Goal: Information Seeking & Learning: Learn about a topic

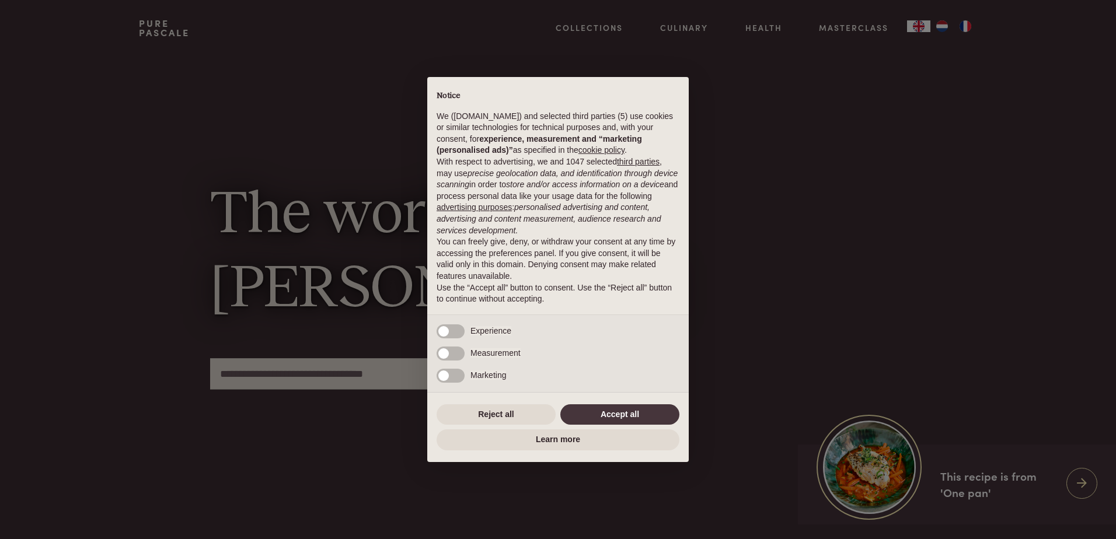
click at [1092, 485] on div "× Notice We (purepascale.com) and selected third parties (5) use cookies or sim…" at bounding box center [558, 269] width 1116 height 539
click at [553, 416] on button "Save and continue" at bounding box center [558, 415] width 243 height 21
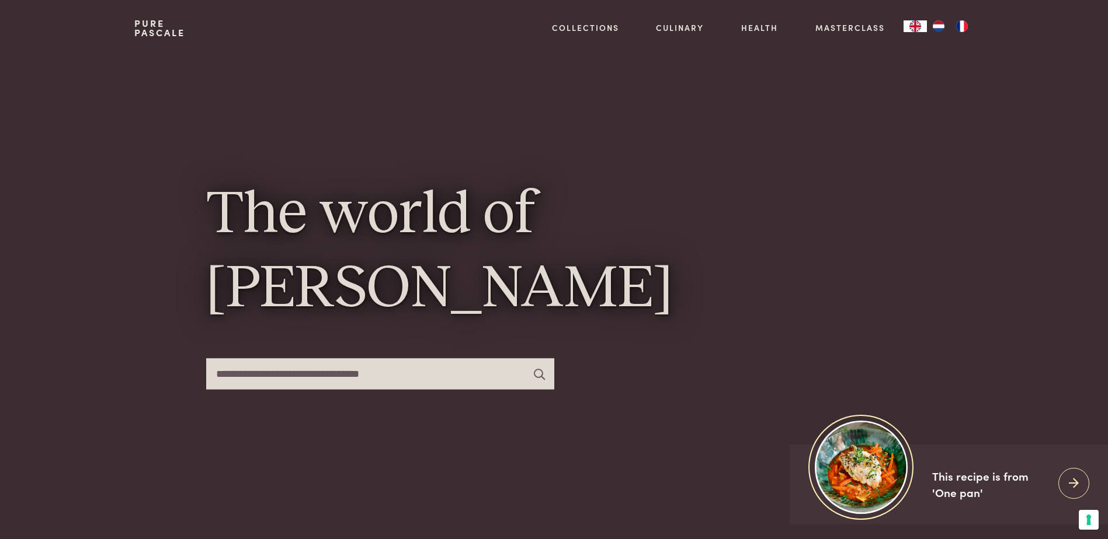
click at [941, 25] on img "NL" at bounding box center [938, 26] width 14 height 12
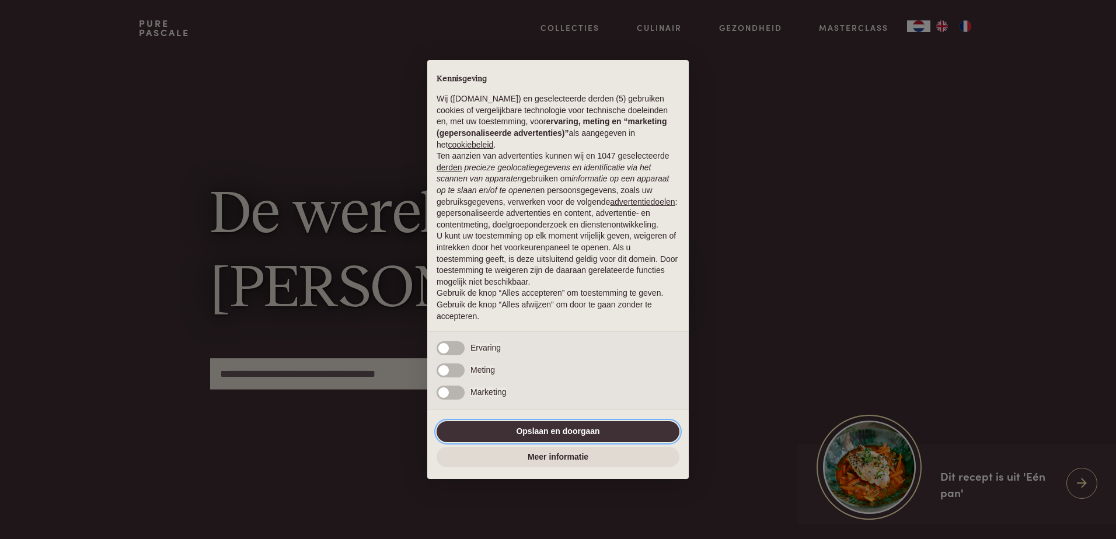
click at [536, 434] on button "Opslaan en doorgaan" at bounding box center [558, 432] width 243 height 21
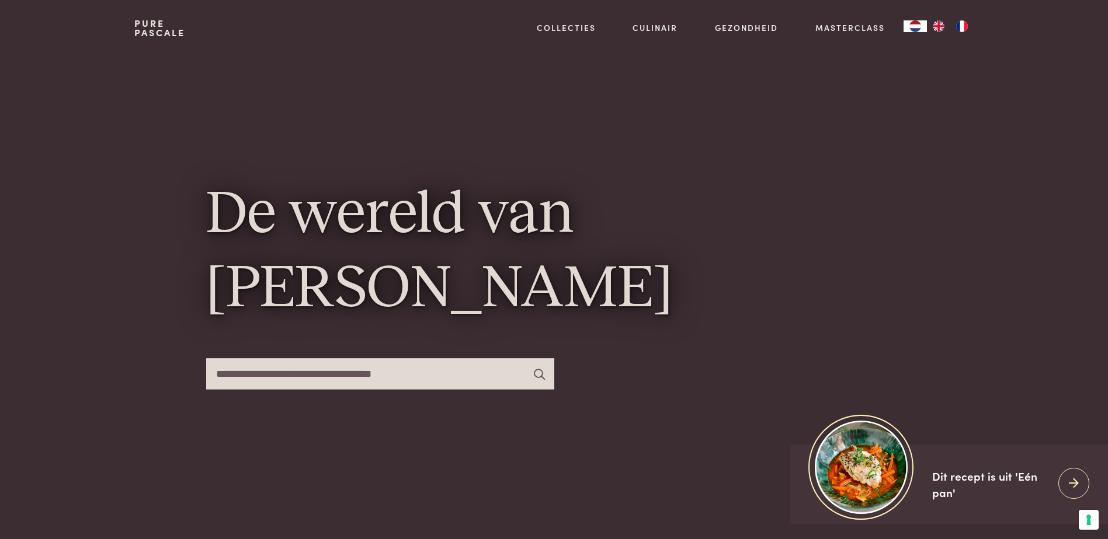
click at [914, 29] on img "NL" at bounding box center [915, 26] width 14 height 12
click at [936, 29] on img "EN" at bounding box center [938, 26] width 14 height 12
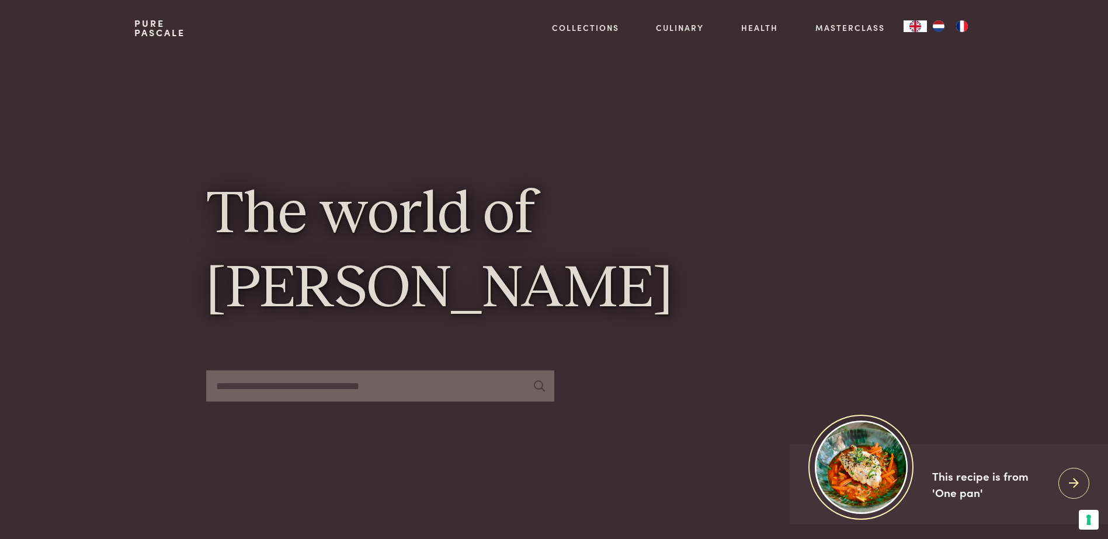
click at [960, 26] on img "FR" at bounding box center [962, 26] width 14 height 12
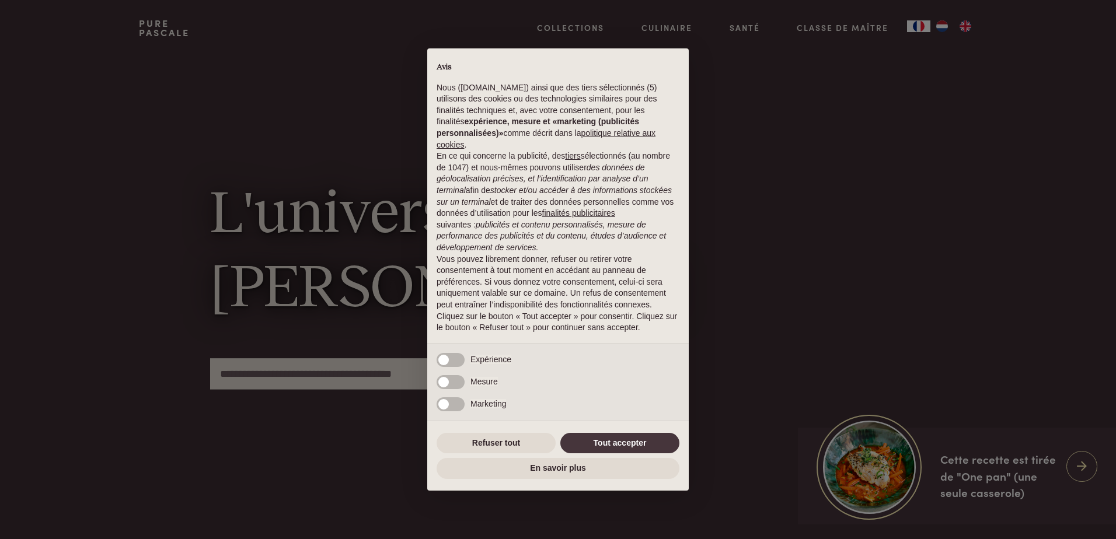
click at [945, 27] on div "× Avis Nous (purepascale.com) ainsi que des tiers sélectionnés (5) utilisons de…" at bounding box center [558, 269] width 1116 height 539
click at [943, 24] on div "× Avis Nous (purepascale.com) ainsi que des tiers sélectionnés (5) utilisons de…" at bounding box center [558, 269] width 1116 height 539
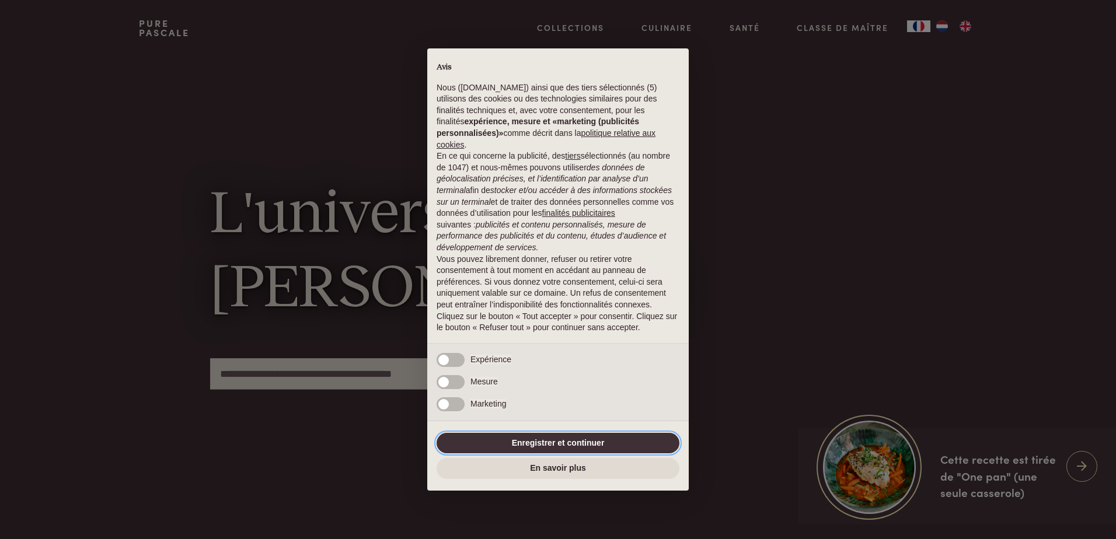
click at [513, 445] on button "Enregistrer et continuer" at bounding box center [558, 443] width 243 height 21
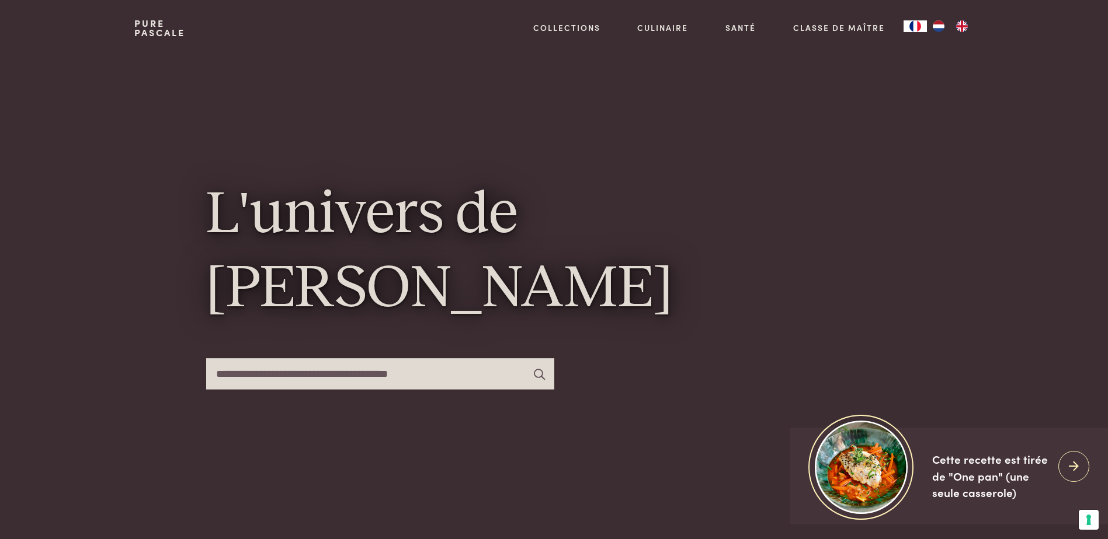
click at [939, 27] on img "NL" at bounding box center [938, 26] width 14 height 12
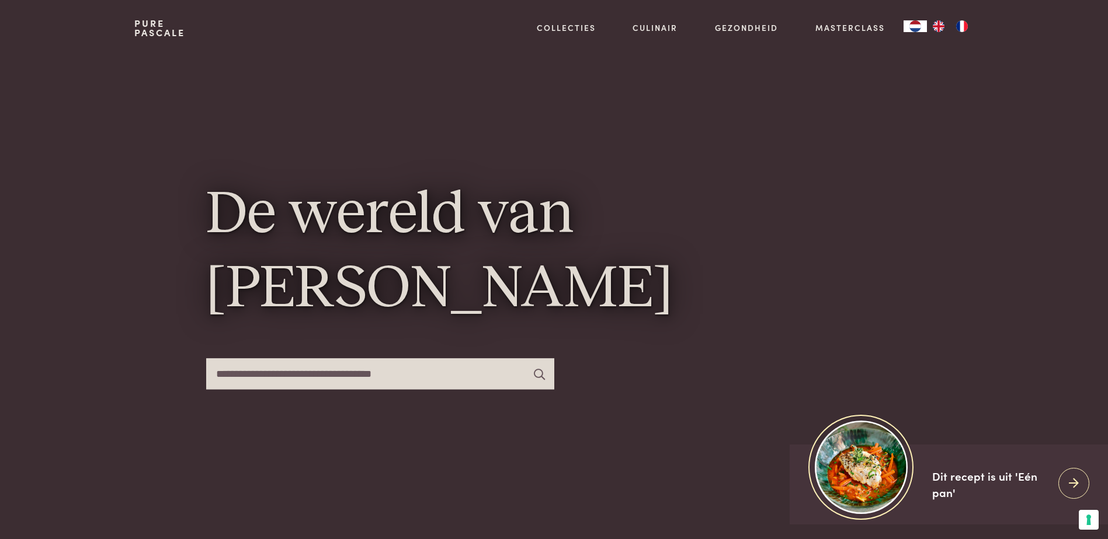
click at [939, 28] on img "EN" at bounding box center [938, 26] width 14 height 12
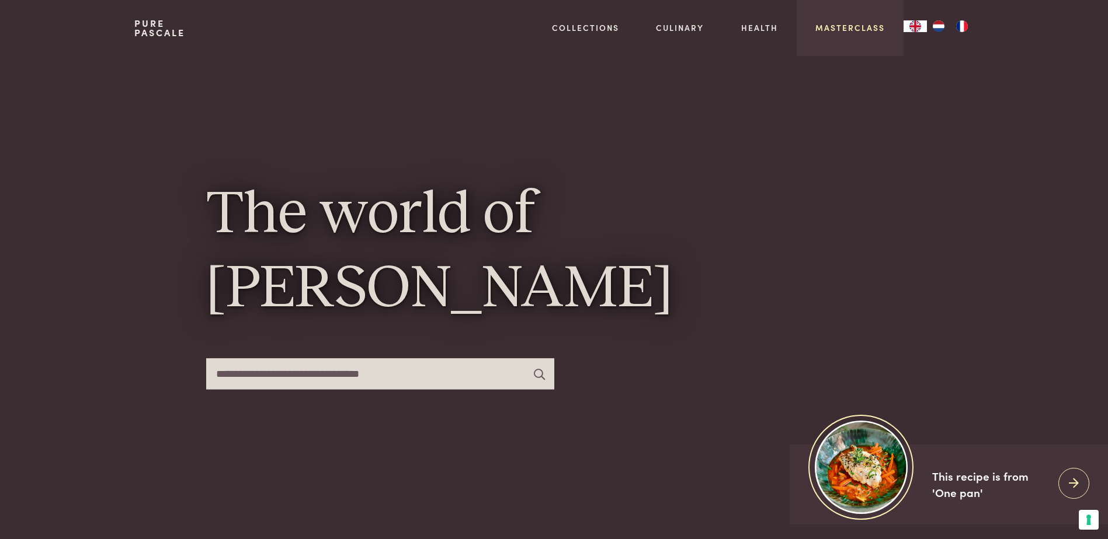
click at [851, 25] on link "Masterclass" at bounding box center [849, 28] width 69 height 12
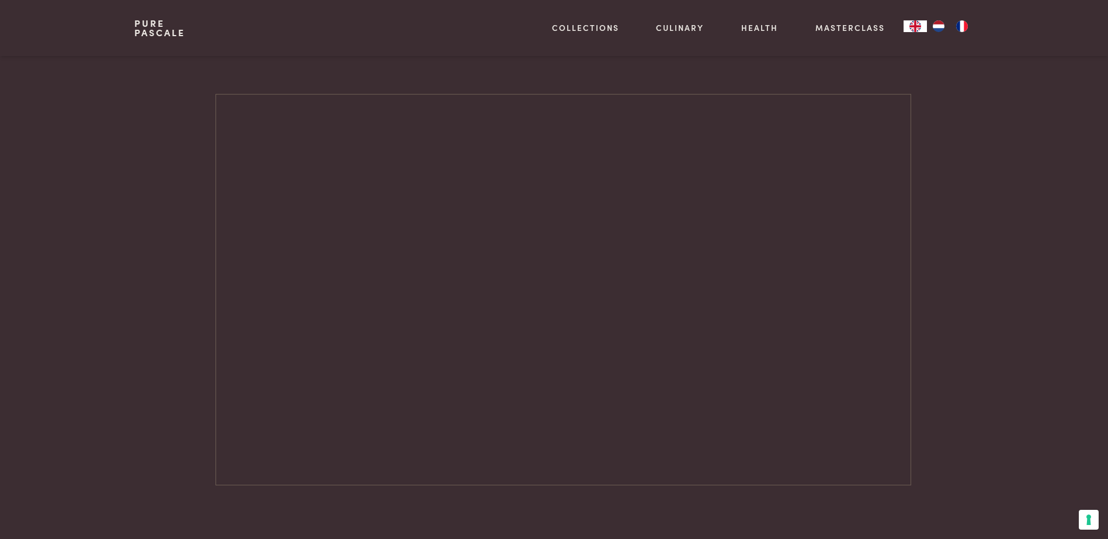
scroll to position [1635, 0]
click at [851, 27] on link "Masterclass" at bounding box center [849, 28] width 69 height 12
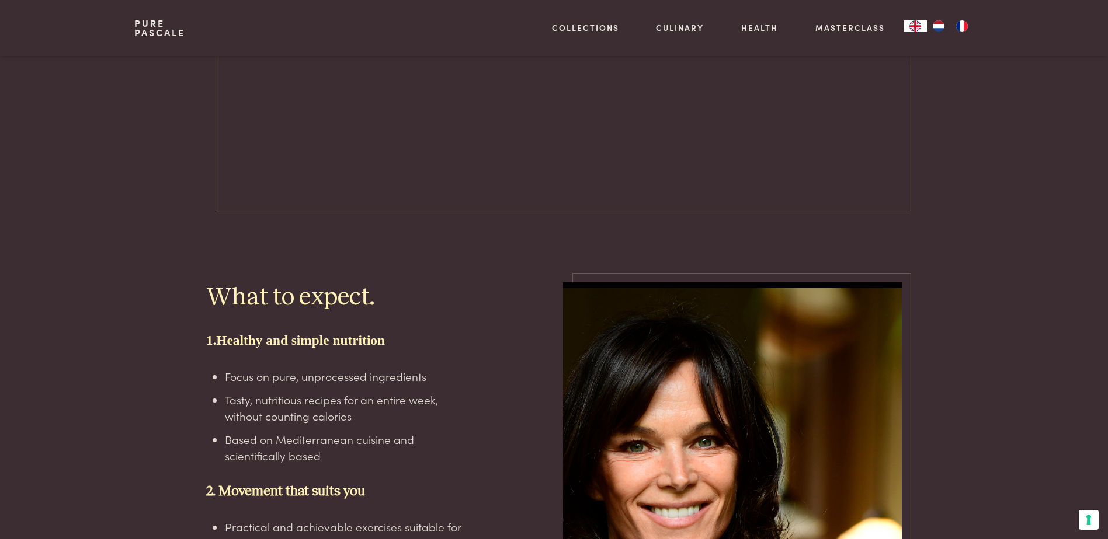
scroll to position [2102, 0]
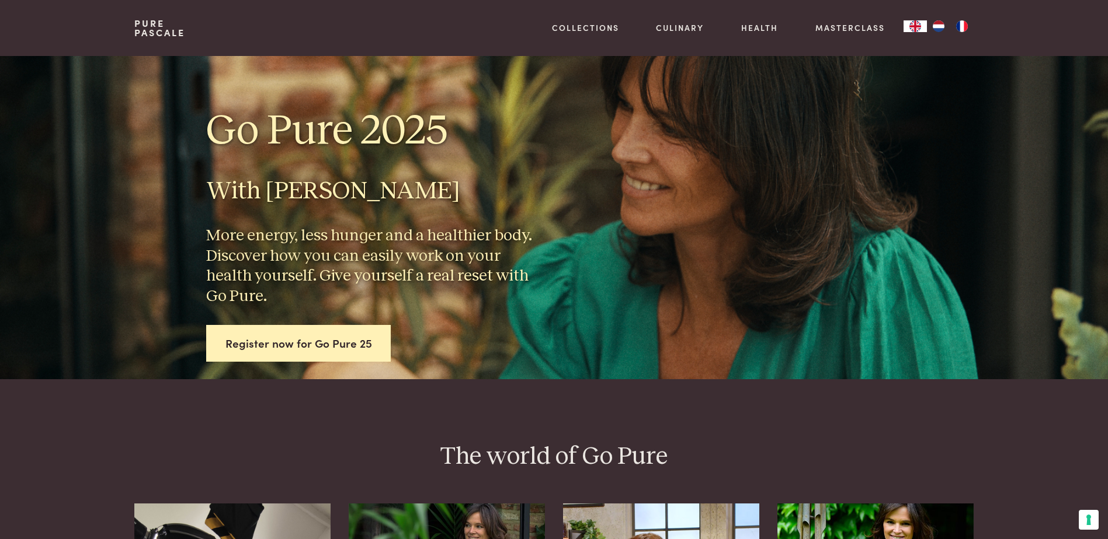
click at [959, 23] on img "FR" at bounding box center [962, 26] width 14 height 12
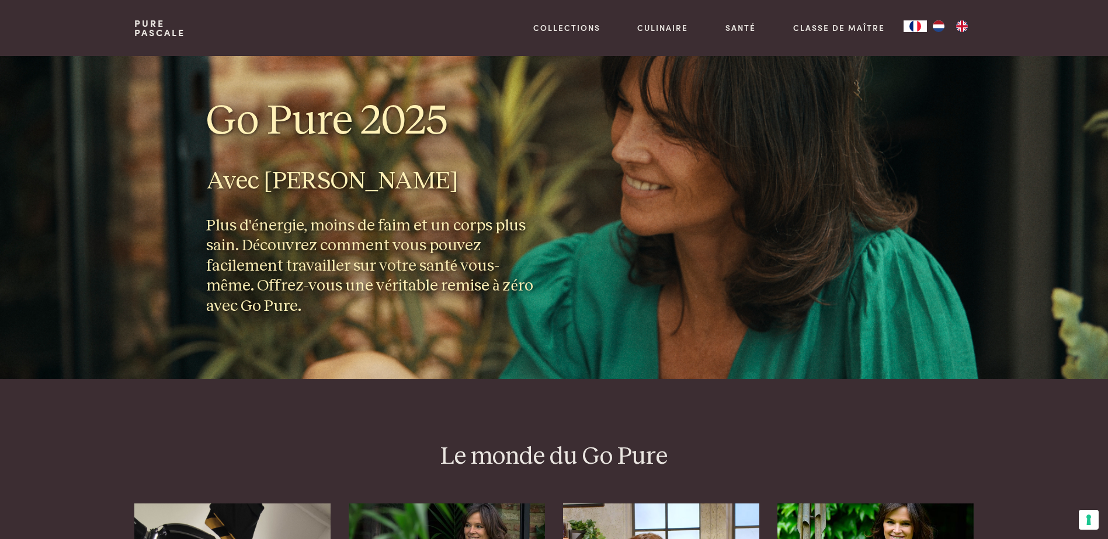
click at [934, 23] on img "NL" at bounding box center [938, 26] width 14 height 12
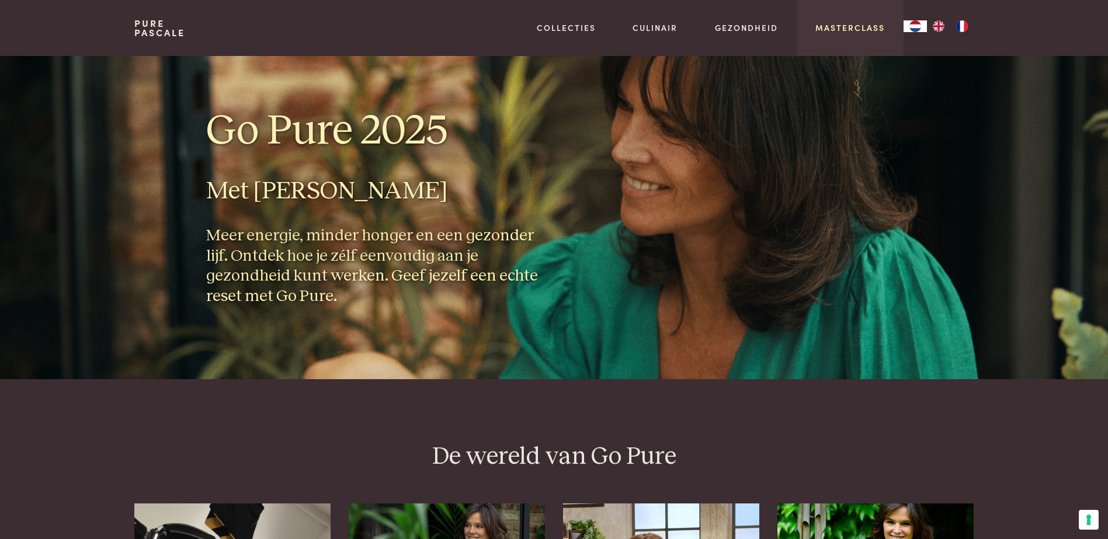
click at [858, 24] on link "Masterclass" at bounding box center [849, 28] width 69 height 12
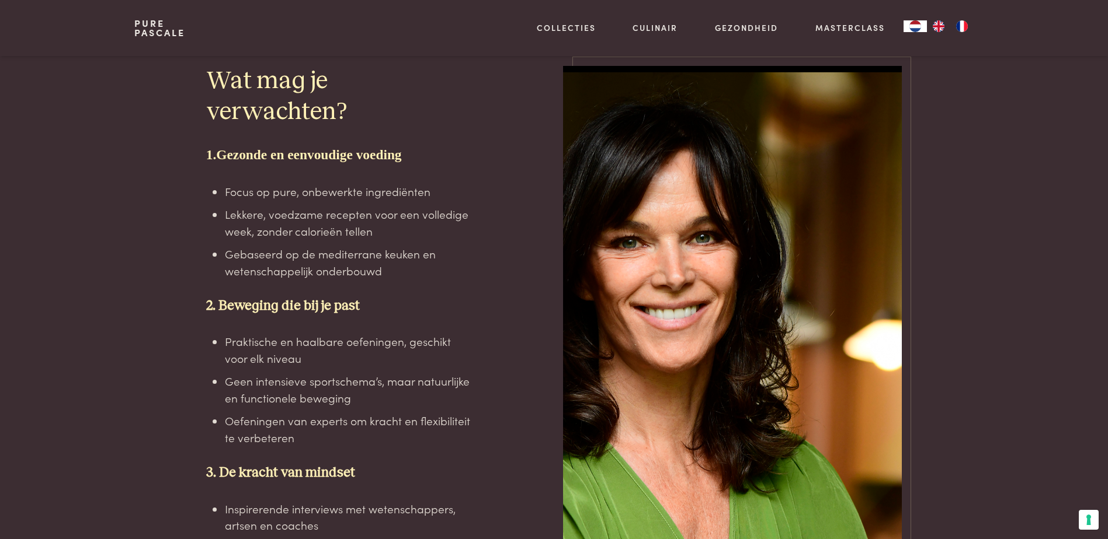
scroll to position [1885, 0]
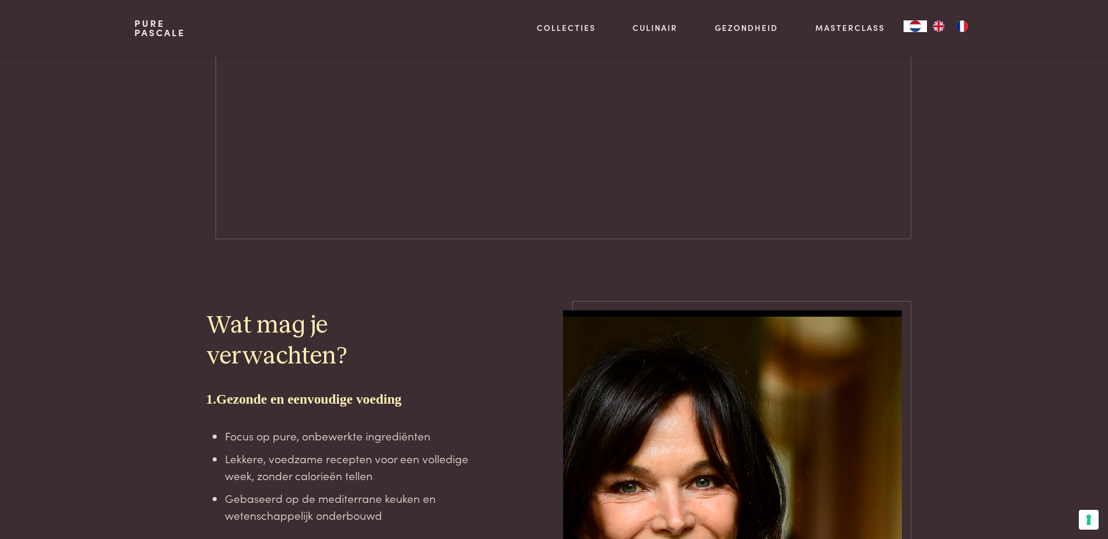
click at [156, 23] on link "Pure Pascale" at bounding box center [159, 28] width 51 height 19
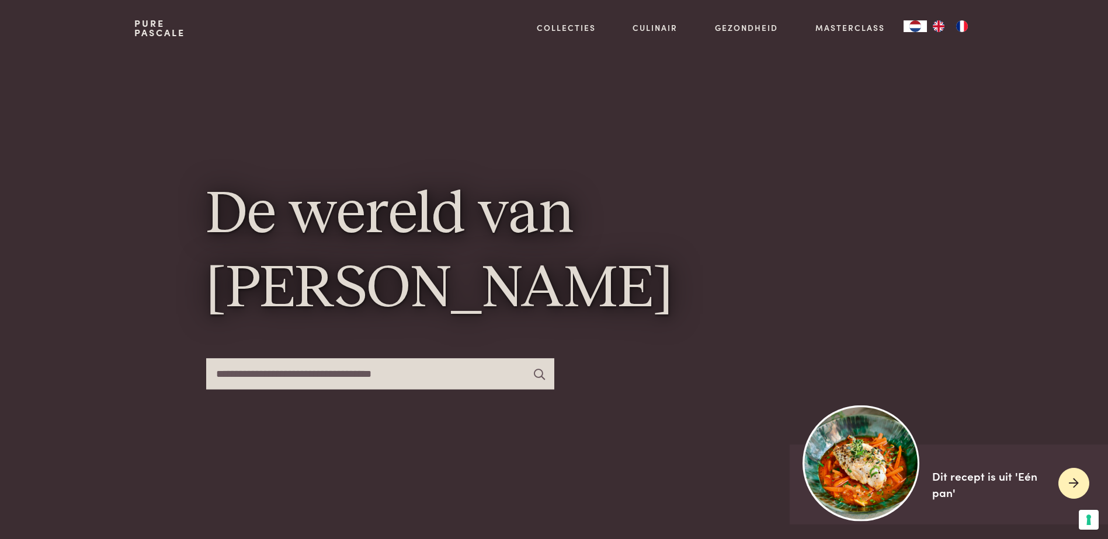
click at [1080, 482] on div at bounding box center [1073, 483] width 31 height 31
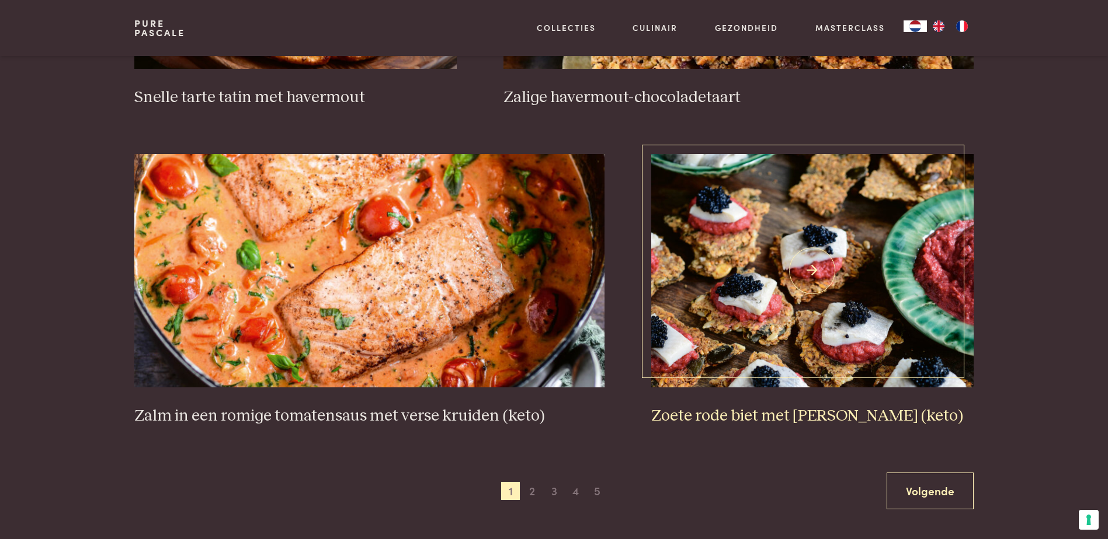
scroll to position [2043, 0]
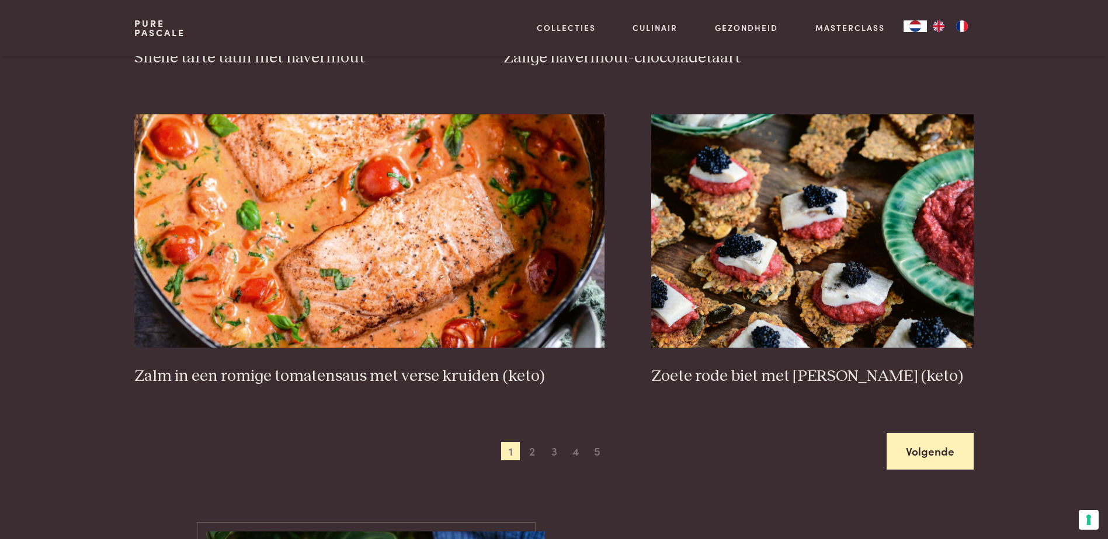
click at [934, 447] on link "Volgende" at bounding box center [929, 451] width 87 height 37
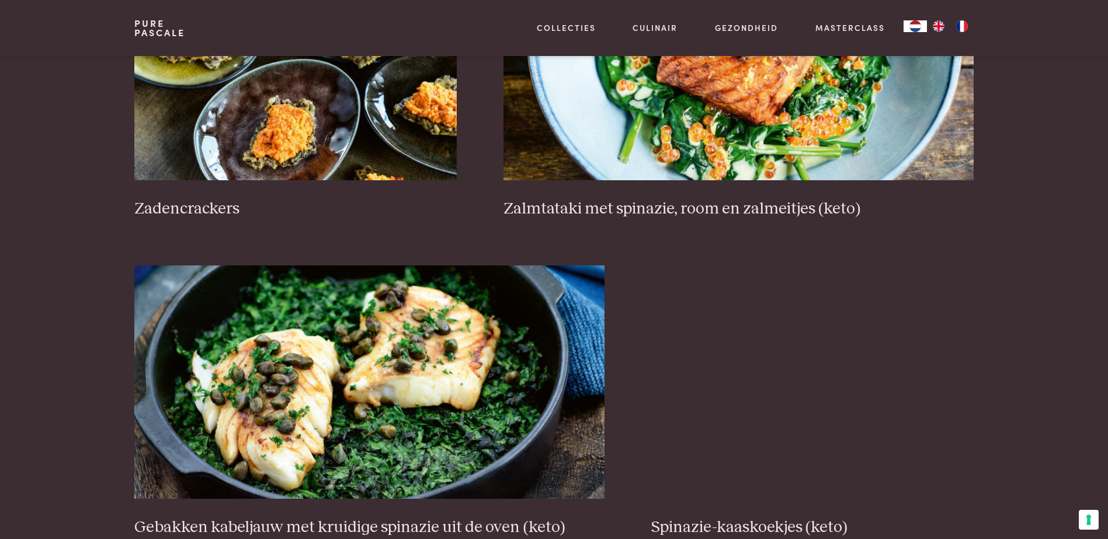
scroll to position [1786, 0]
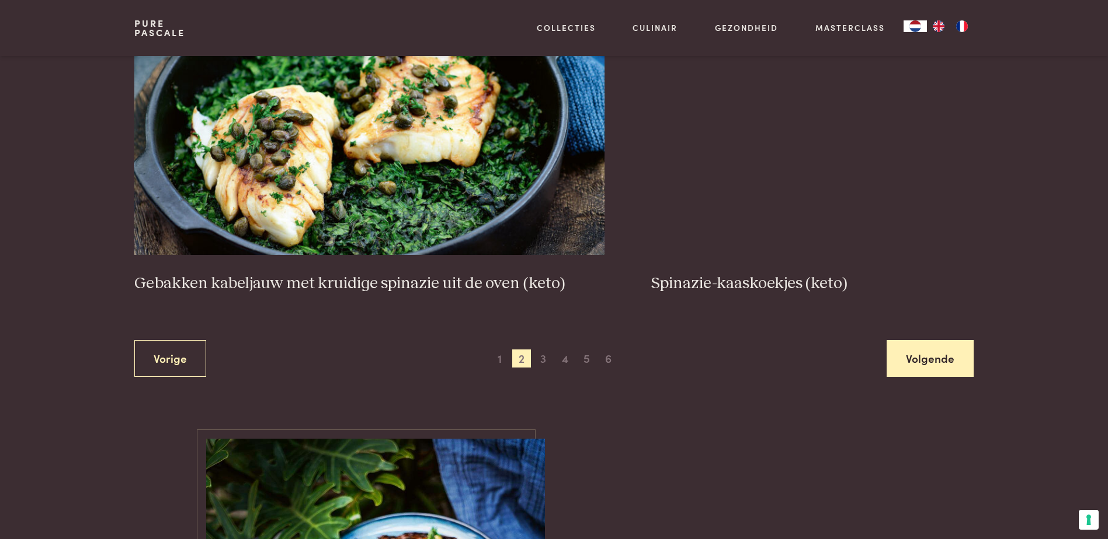
click at [927, 364] on link "Volgende" at bounding box center [929, 358] width 87 height 37
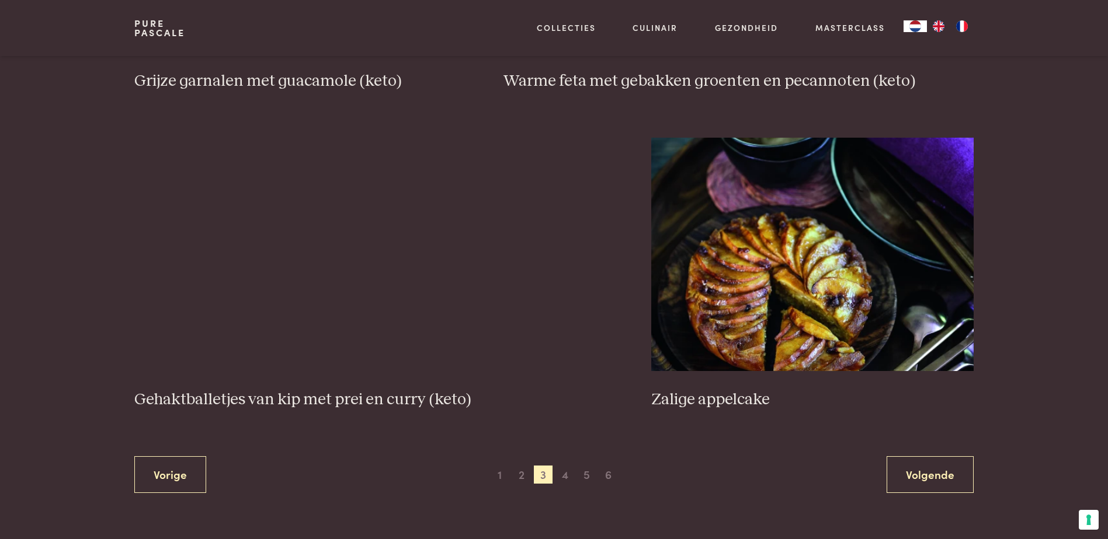
scroll to position [2195, 0]
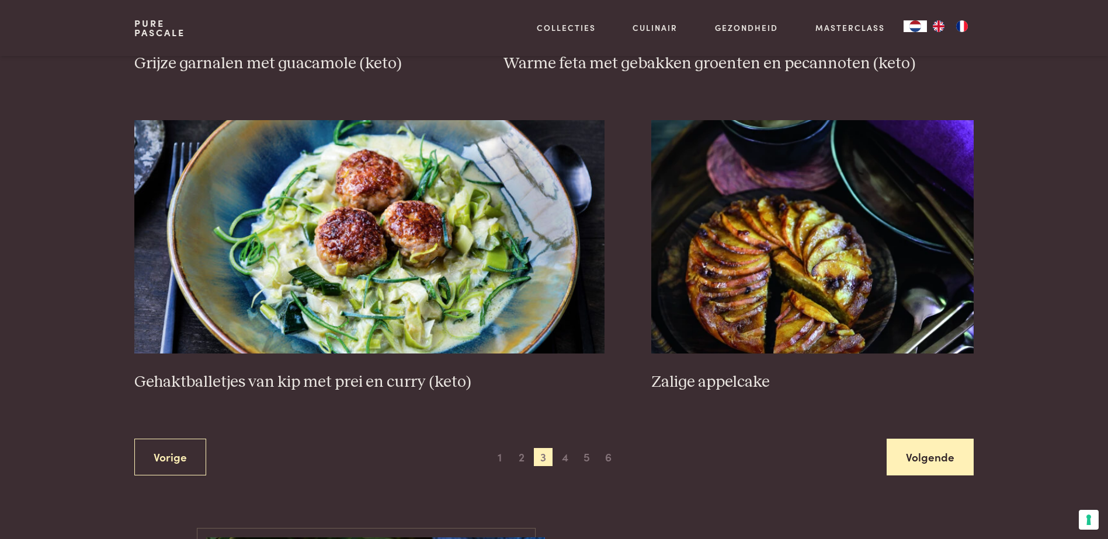
click at [938, 468] on link "Volgende" at bounding box center [929, 457] width 87 height 37
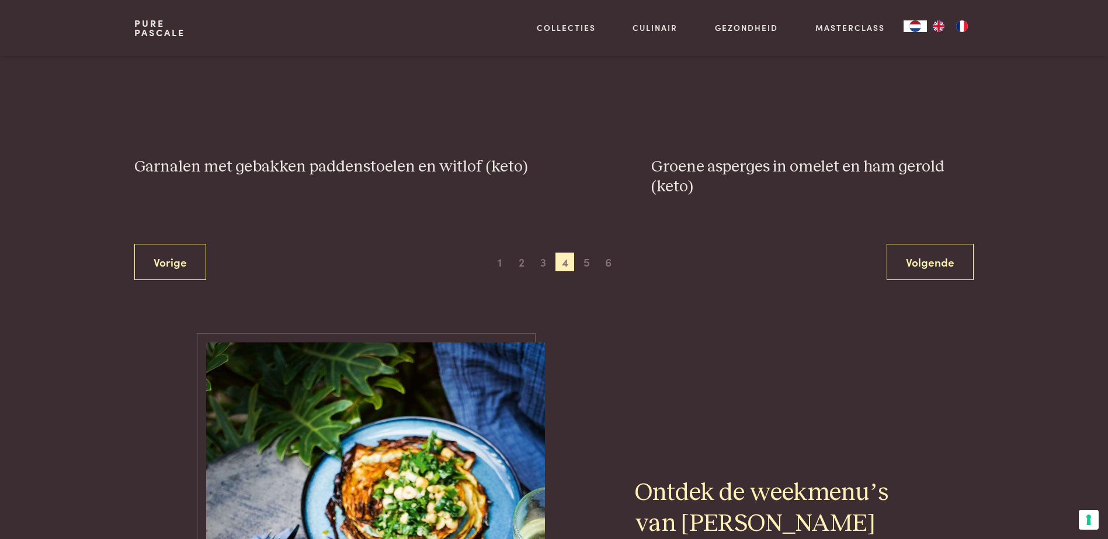
scroll to position [2311, 0]
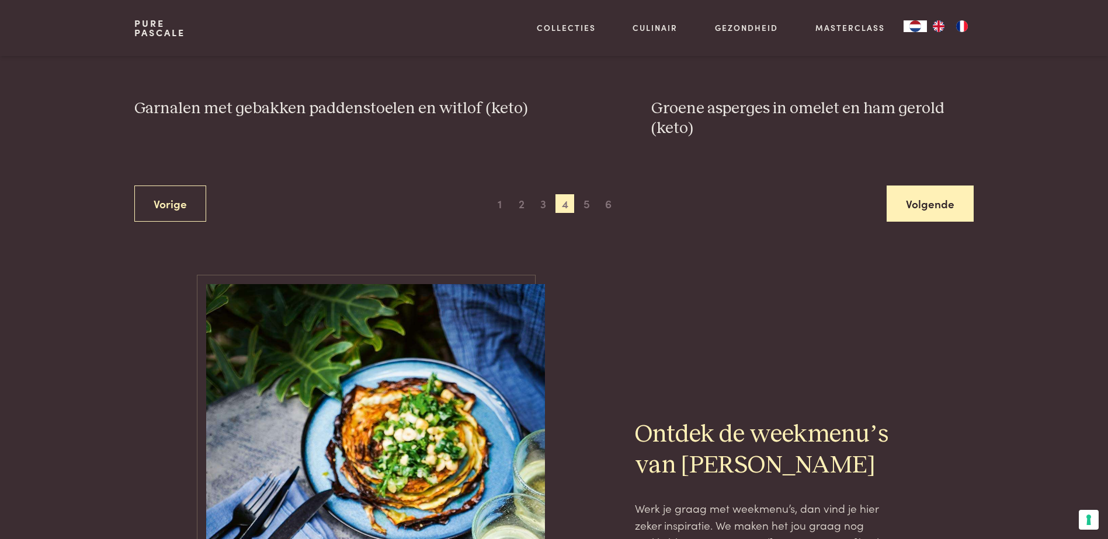
click at [935, 205] on link "Volgende" at bounding box center [929, 204] width 87 height 37
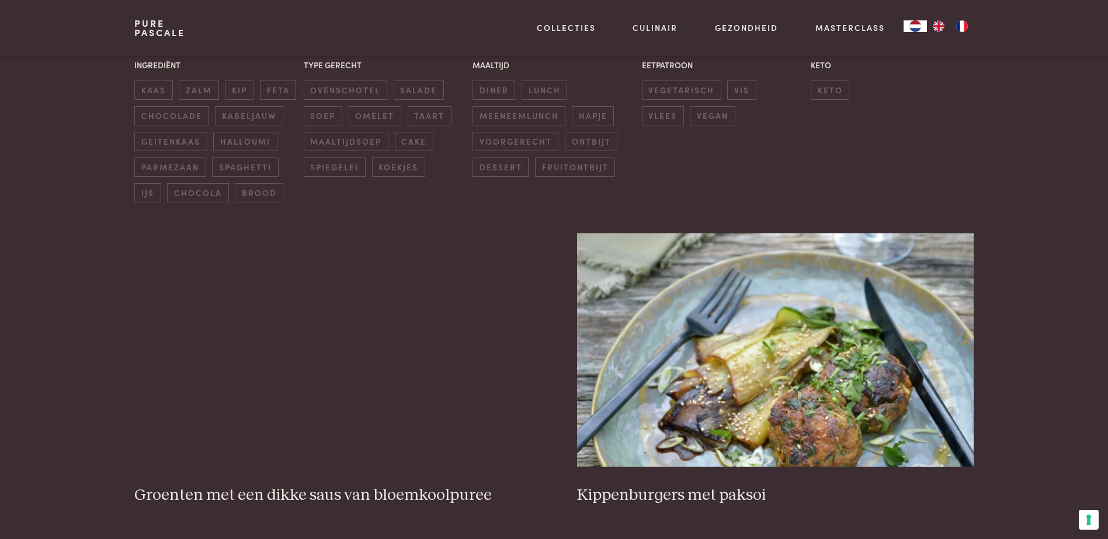
scroll to position [268, 0]
